Goal: Task Accomplishment & Management: Manage account settings

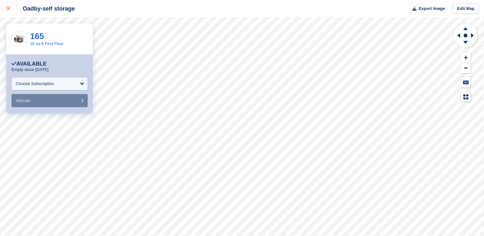
click at [10, 9] on icon at bounding box center [8, 8] width 4 height 4
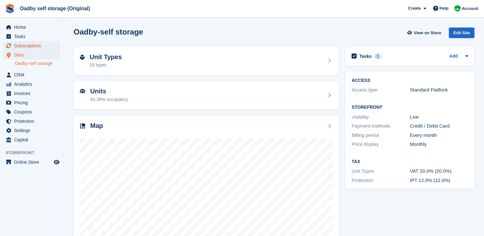
click at [29, 45] on span "Subscriptions" at bounding box center [33, 45] width 38 height 9
